Goal: Obtain resource: Obtain resource

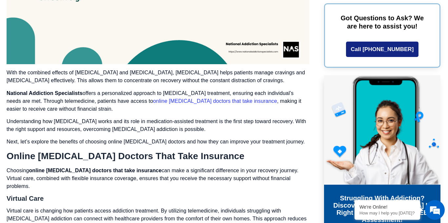
scroll to position [964, 0]
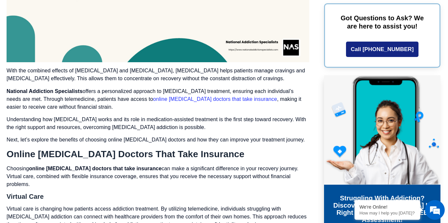
click at [156, 96] on link "online suboxone doctors that take insurance" at bounding box center [215, 99] width 124 height 6
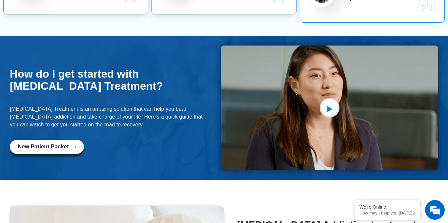
scroll to position [371, 0]
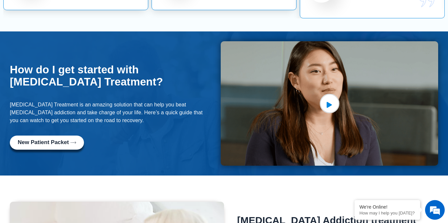
click at [65, 140] on span "New Patient Packet" at bounding box center [43, 143] width 51 height 6
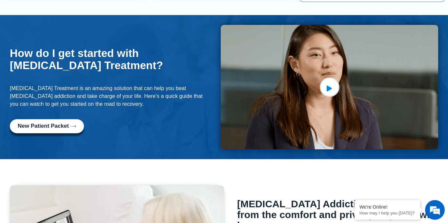
scroll to position [371, 0]
